Goal: Task Accomplishment & Management: Complete application form

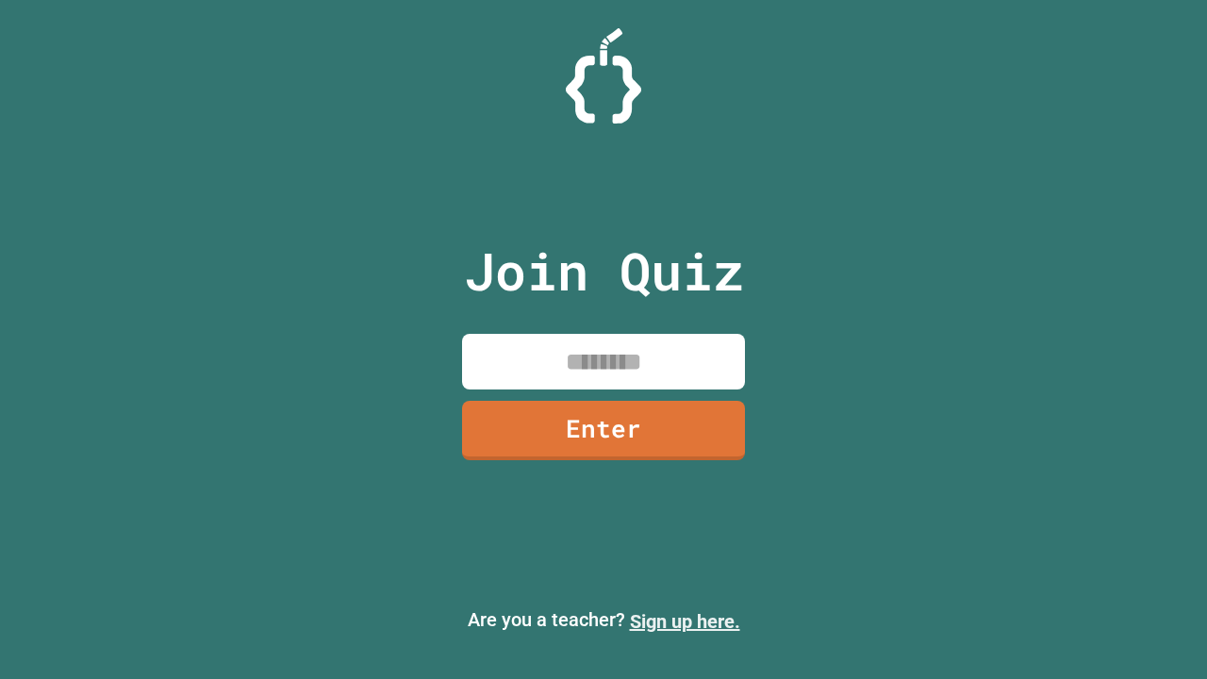
click at [684, 621] on link "Sign up here." at bounding box center [685, 621] width 110 height 23
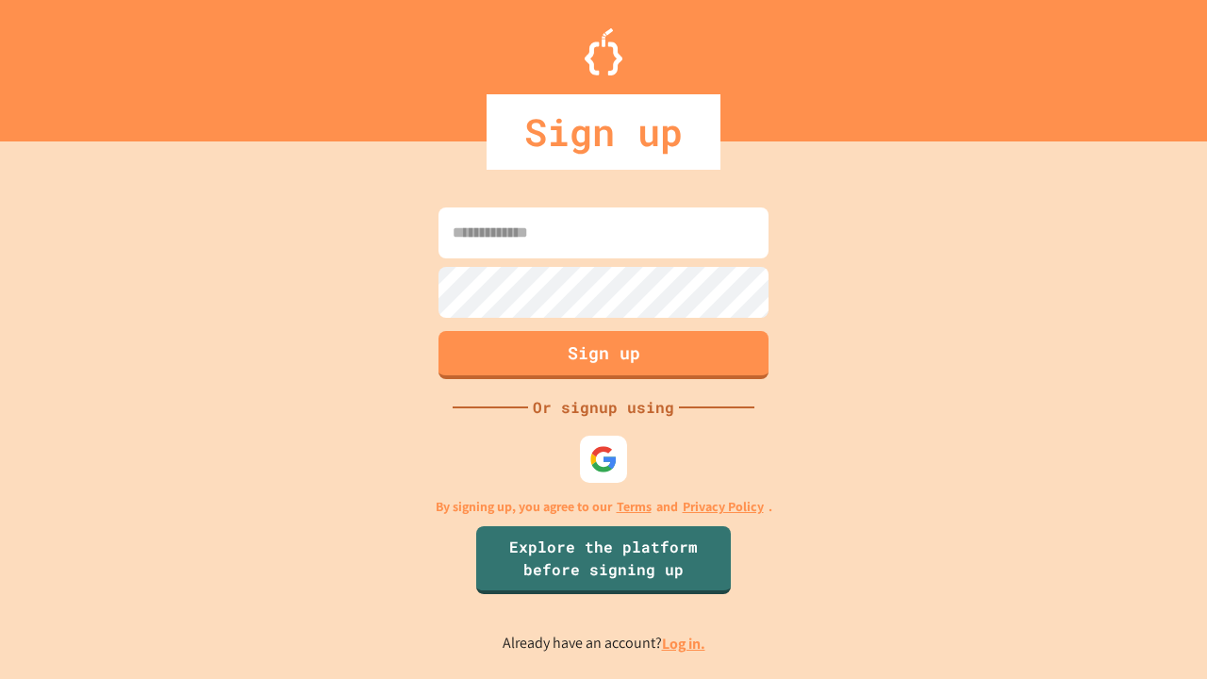
click at [684, 643] on link "Log in." at bounding box center [683, 644] width 43 height 20
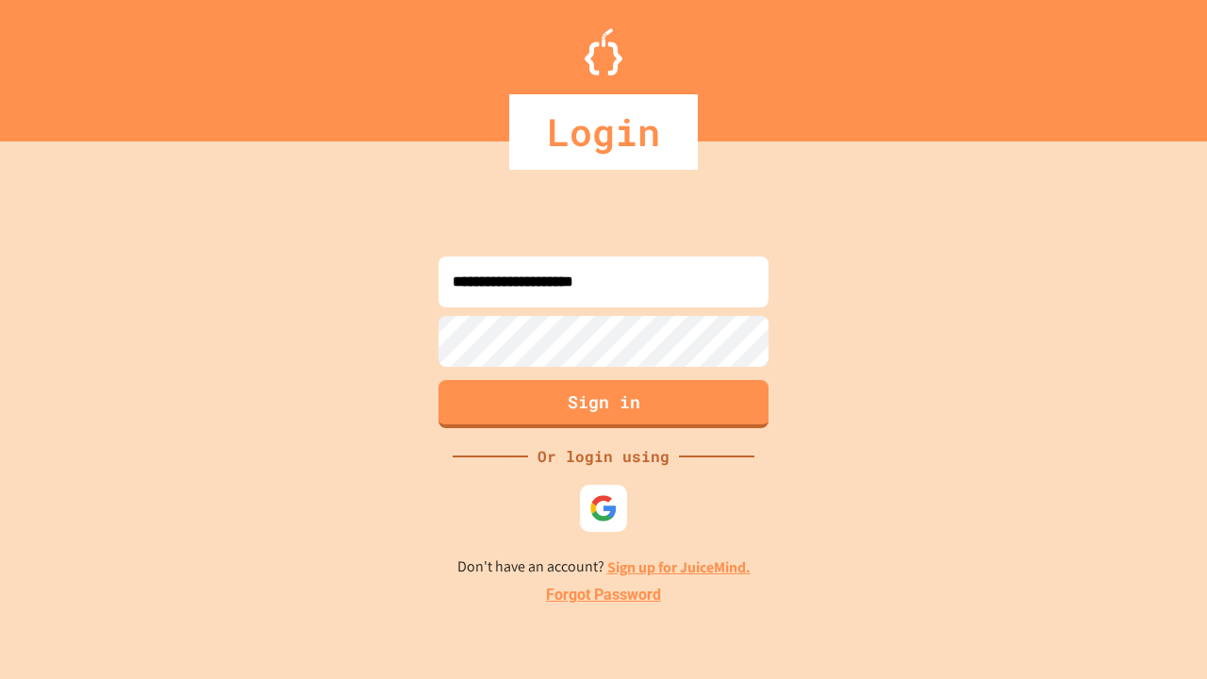
type input "**********"
